Goal: Transaction & Acquisition: Purchase product/service

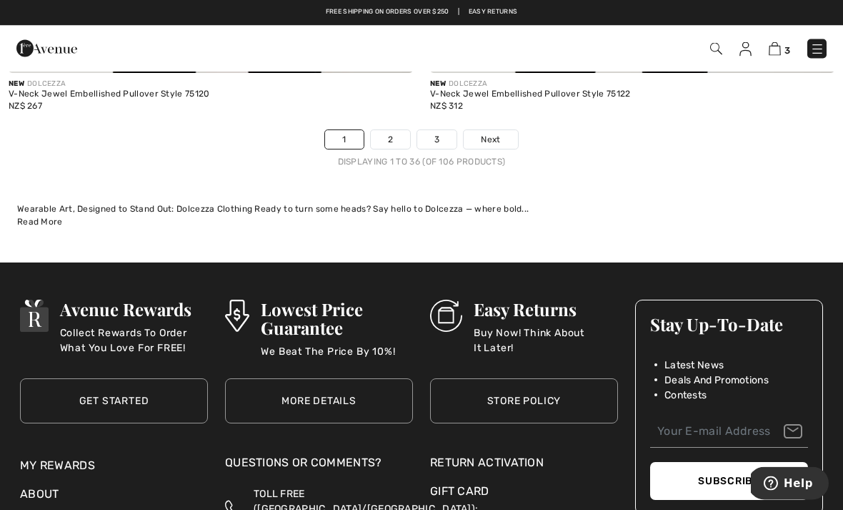
scroll to position [12490, 0]
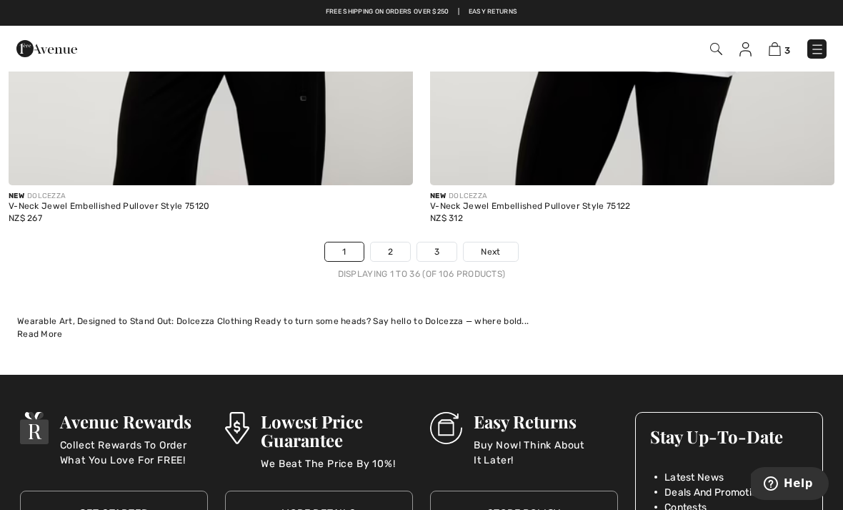
click at [501, 242] on link "Next" at bounding box center [491, 251] width 54 height 19
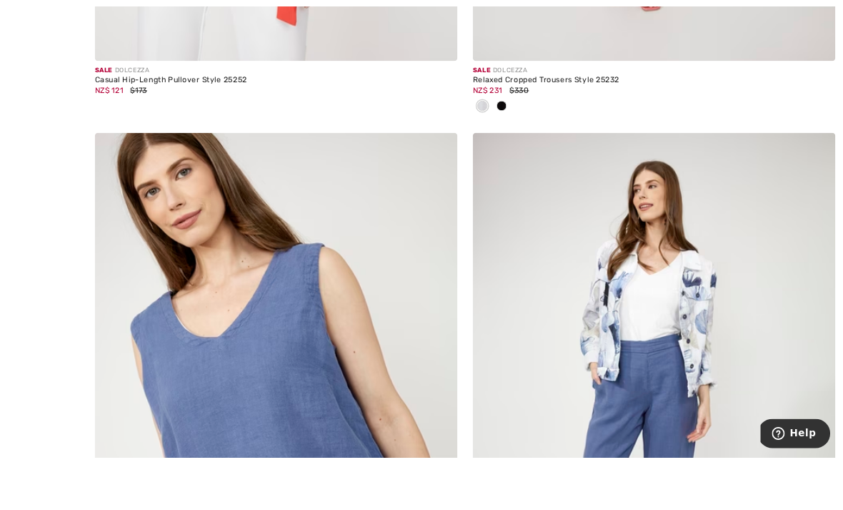
scroll to position [11941, 0]
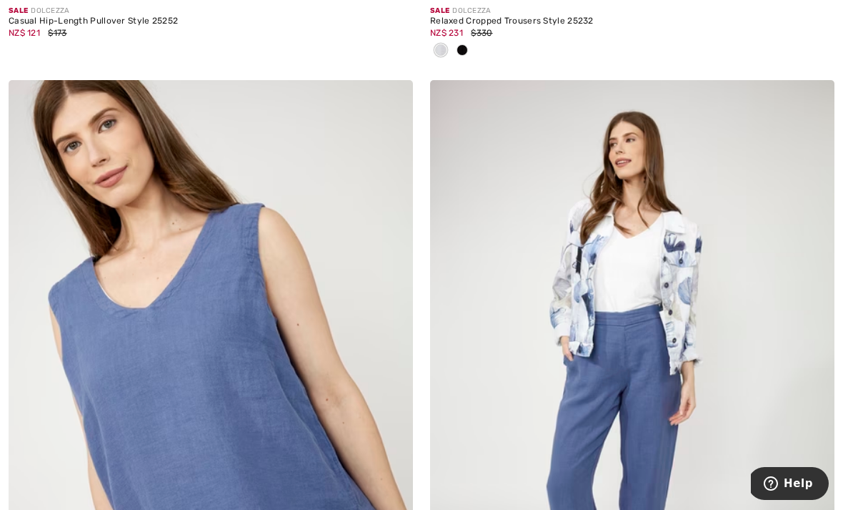
click at [693, 281] on img at bounding box center [632, 383] width 404 height 607
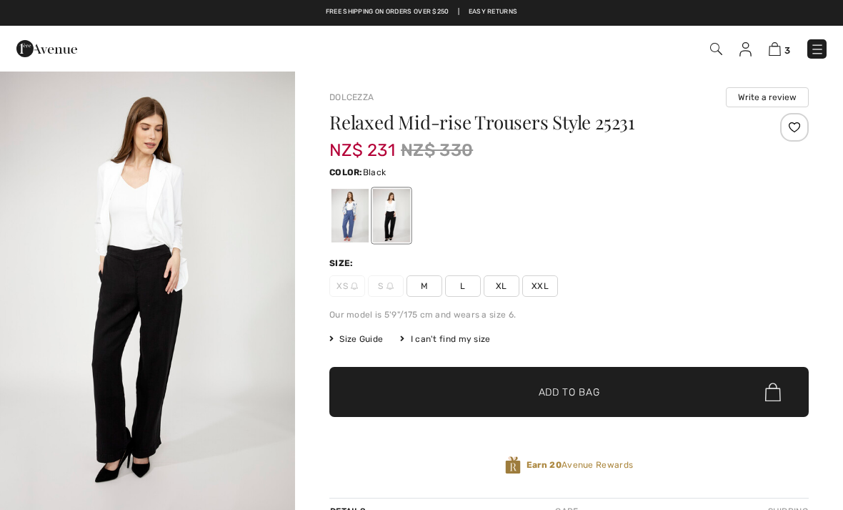
click at [515, 287] on span "XL" at bounding box center [502, 285] width 36 height 21
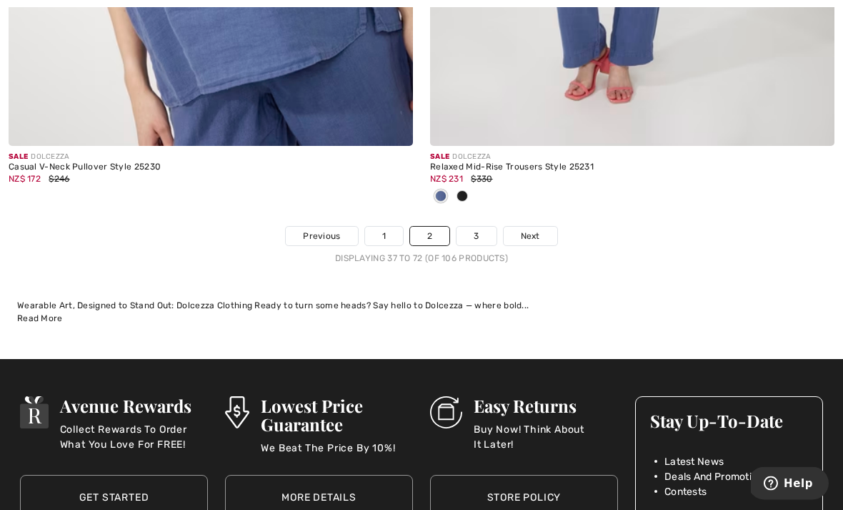
scroll to position [12482, 0]
click at [486, 227] on link "3" at bounding box center [476, 236] width 39 height 19
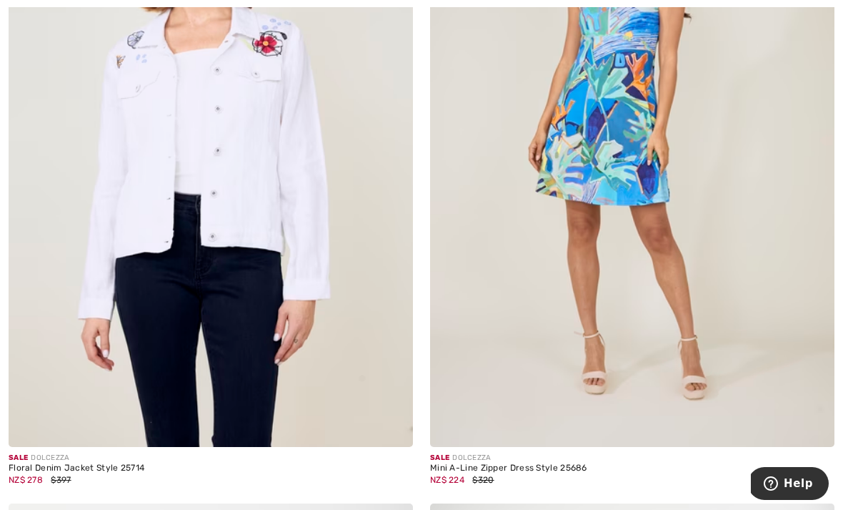
scroll to position [8902, 0]
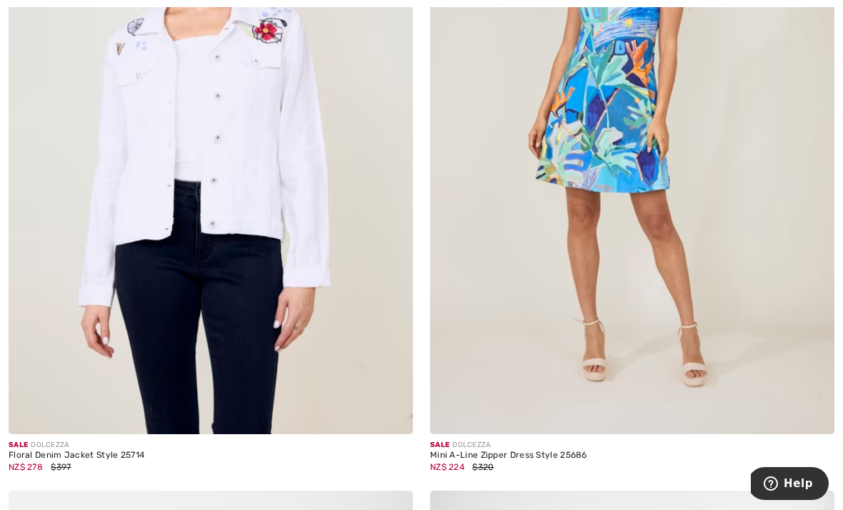
click at [297, 246] on img at bounding box center [211, 130] width 404 height 607
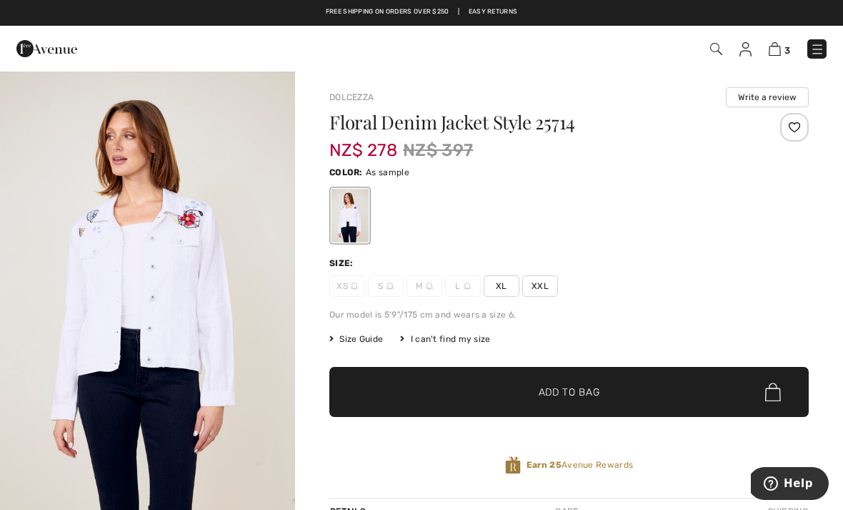
click at [237, 280] on img "1 / 4" at bounding box center [147, 291] width 295 height 443
click at [500, 281] on span "XL" at bounding box center [502, 285] width 36 height 21
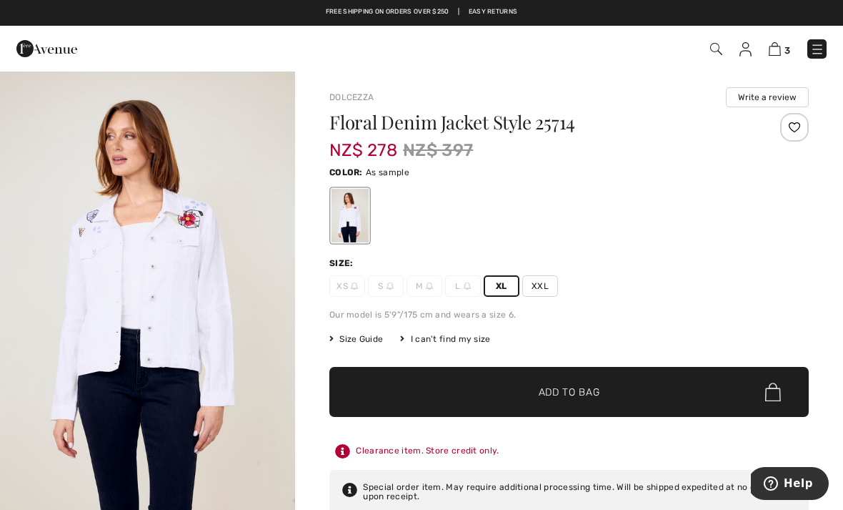
click at [690, 392] on span "✔ Added to Bag Add to Bag" at bounding box center [569, 392] width 480 height 50
click at [787, 49] on span "4" at bounding box center [788, 50] width 6 height 11
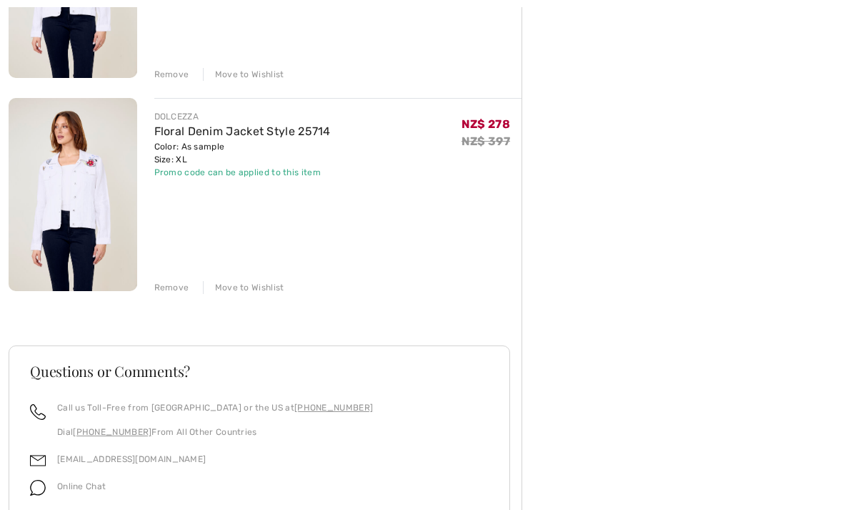
scroll to position [728, 0]
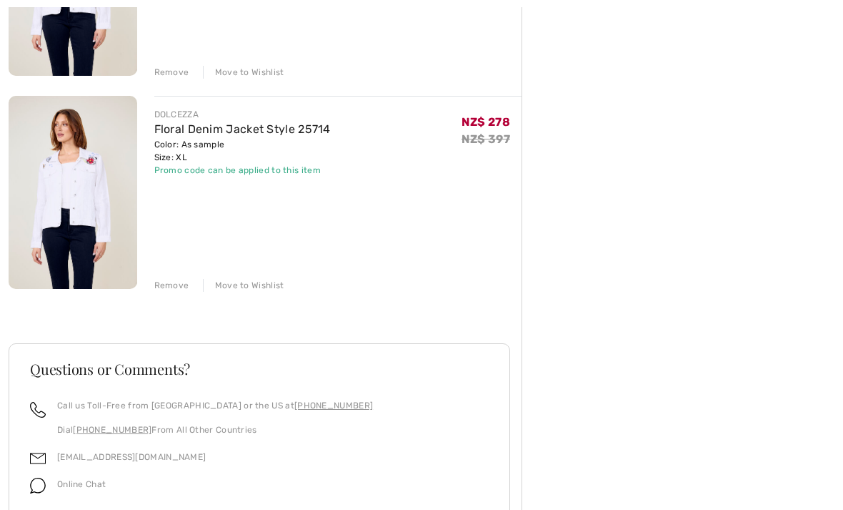
click at [179, 284] on div "Remove" at bounding box center [171, 285] width 35 height 13
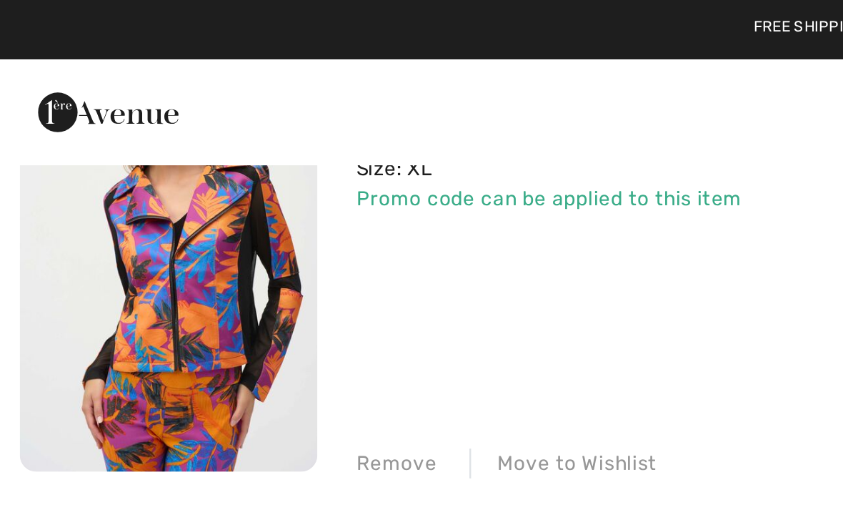
scroll to position [172, 0]
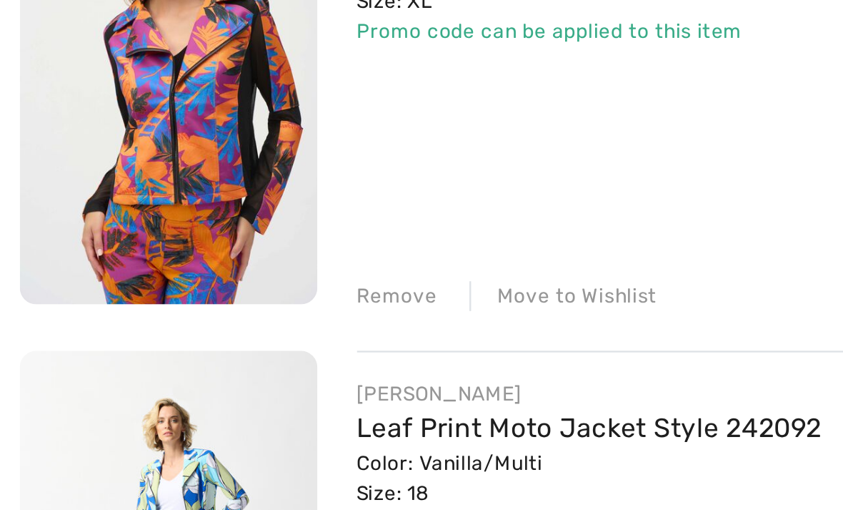
click at [174, 197] on div "Remove" at bounding box center [171, 203] width 35 height 13
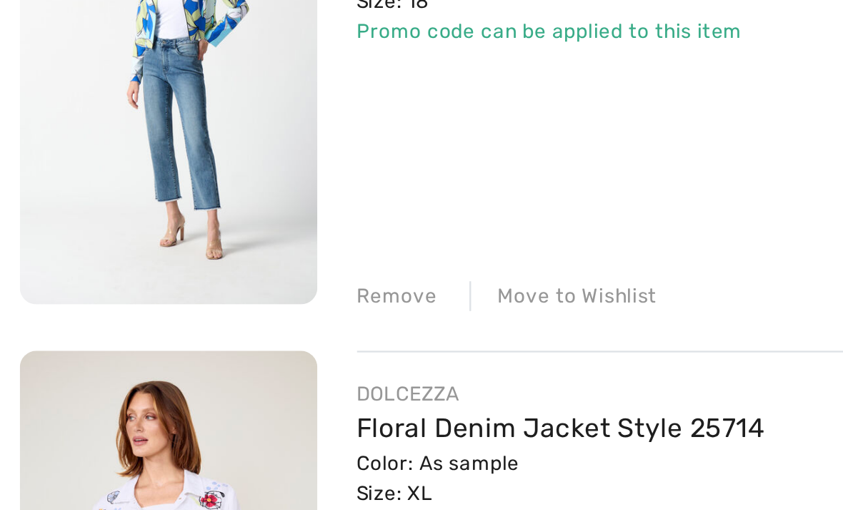
click at [350, 78] on div "JOSEPH RIBKOFF Leaf Print Moto Jacket Style 242092 Color: Vanilla/Multi Size: 1…" at bounding box center [338, 112] width 368 height 195
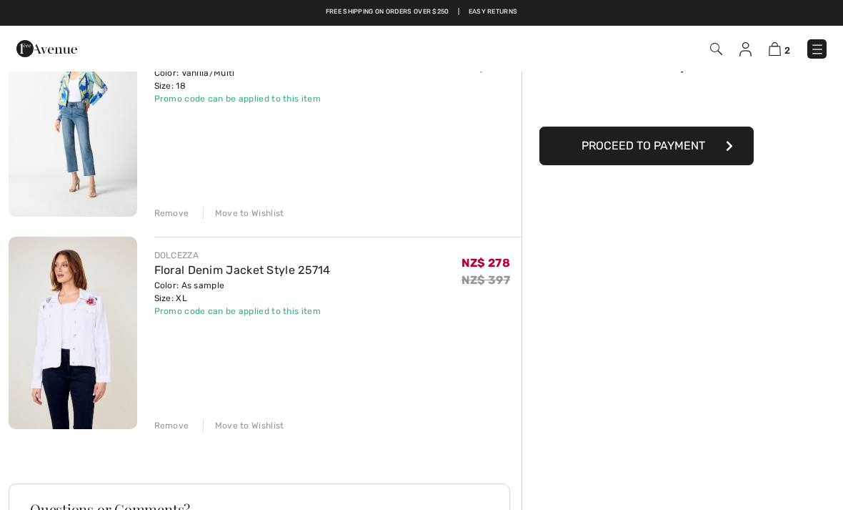
scroll to position [0, 0]
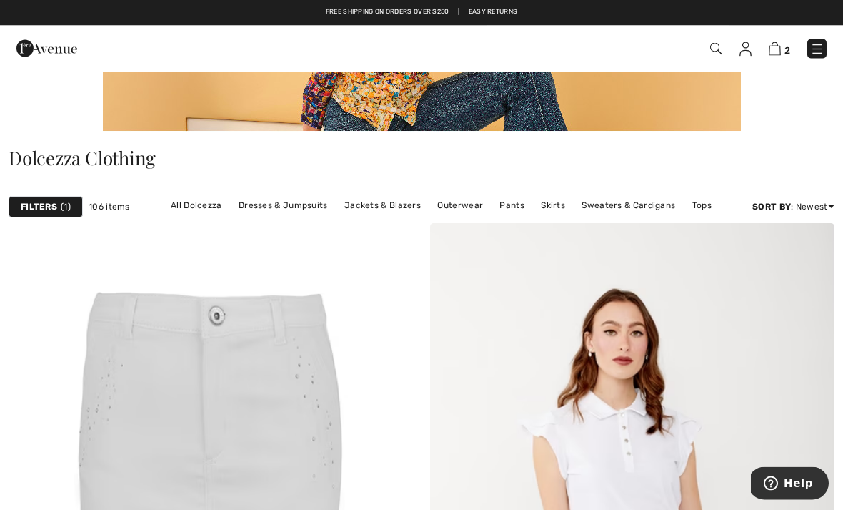
scroll to position [208, 0]
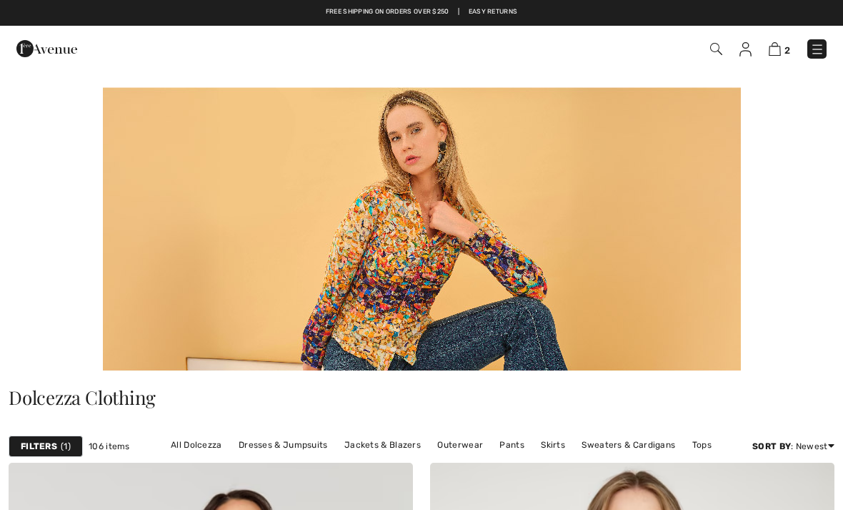
scroll to position [12490, 0]
